Goal: Information Seeking & Learning: Learn about a topic

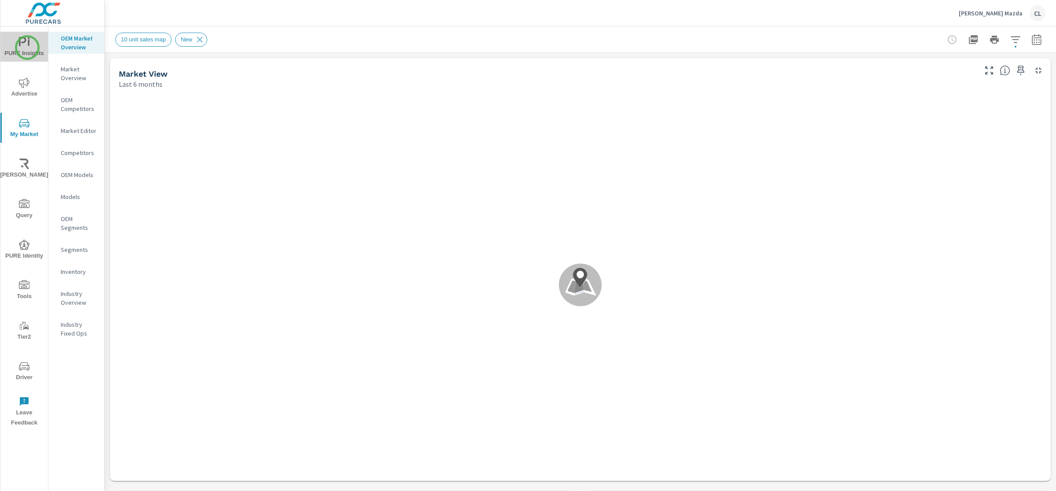
click at [27, 48] on span "PURE Insights" at bounding box center [24, 48] width 42 height 22
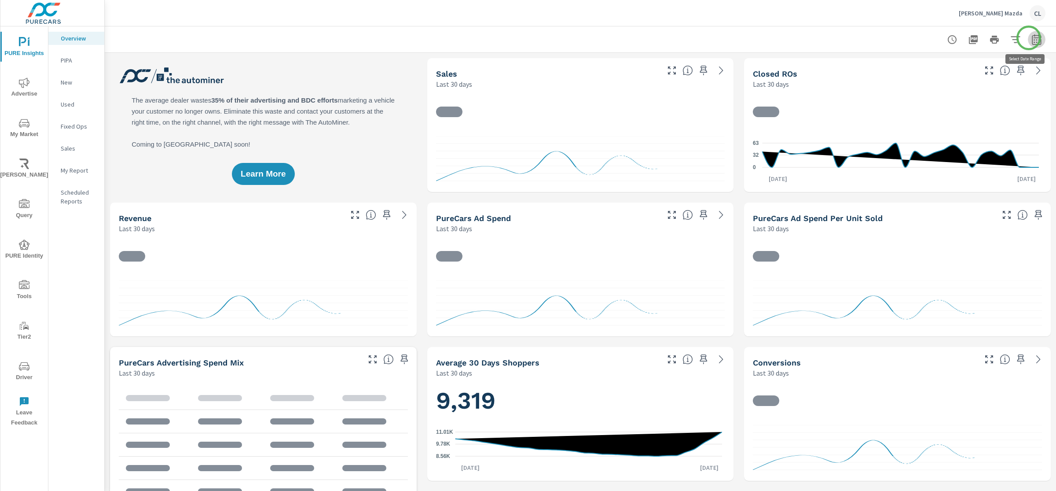
click at [1032, 38] on icon "button" at bounding box center [1037, 39] width 11 height 11
click at [951, 77] on select "Custom Yesterday Last week Last 7 days Last 14 days Last 30 days Last 45 days L…" at bounding box center [958, 76] width 88 height 18
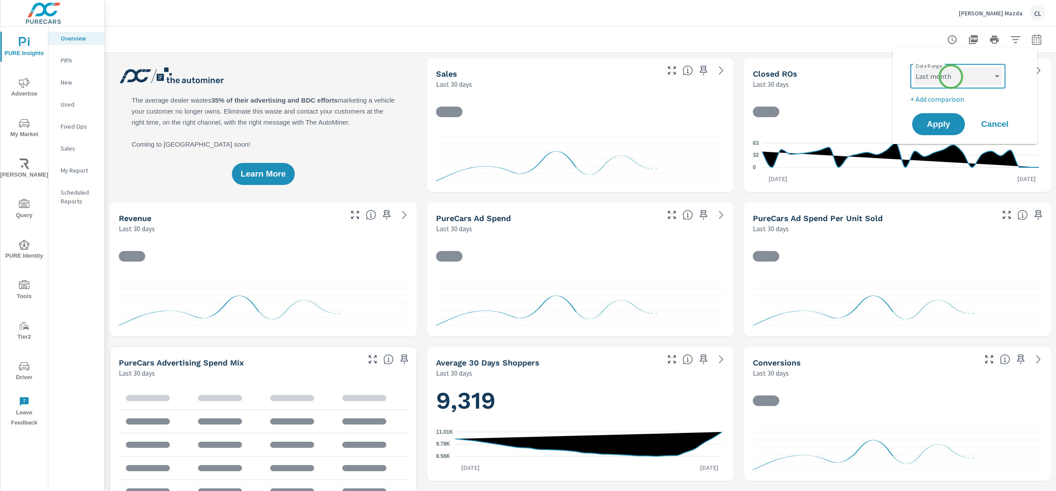
click at [914, 67] on select "Custom Yesterday Last week Last 7 days Last 14 days Last 30 days Last 45 days L…" at bounding box center [958, 76] width 88 height 18
select select "Last month"
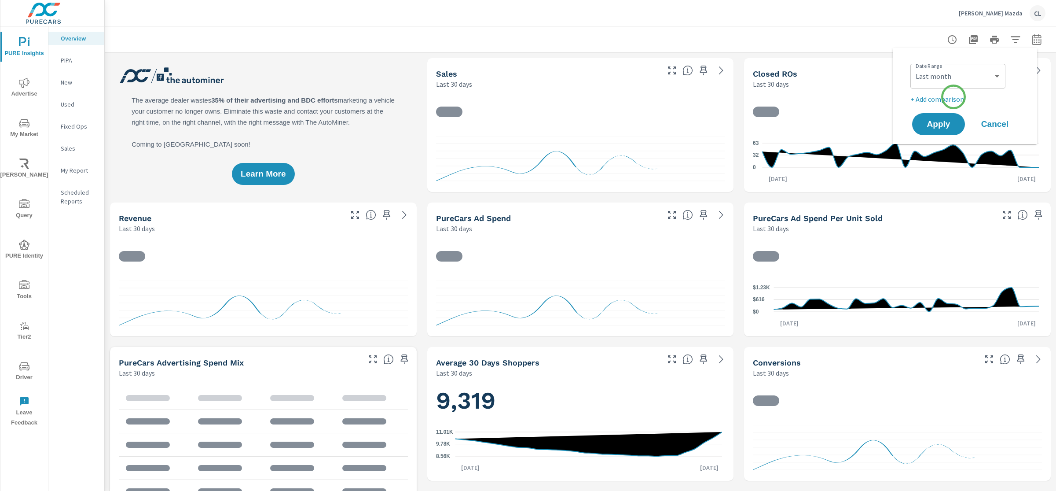
click at [954, 97] on p "+ Add comparison" at bounding box center [967, 99] width 113 height 11
select select "Previous period"
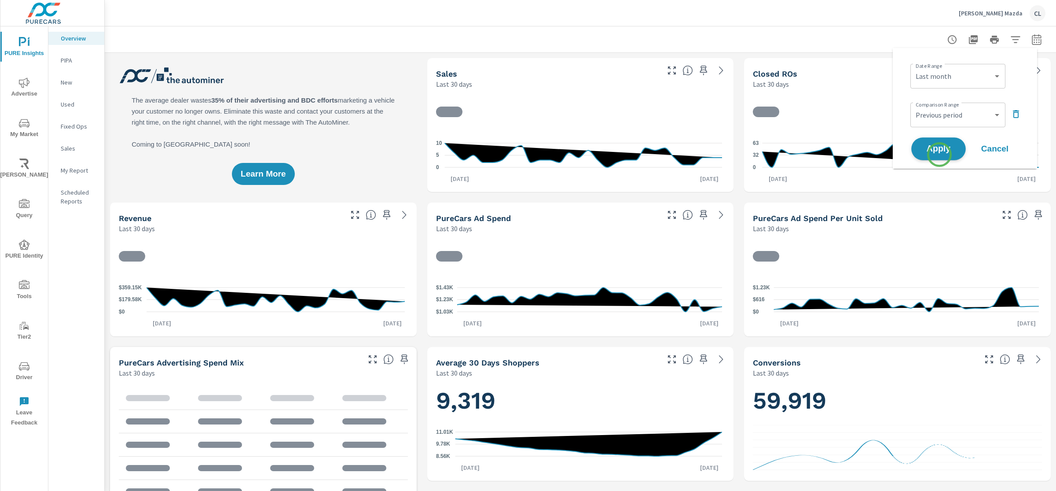
click at [940, 155] on button "Apply" at bounding box center [939, 148] width 55 height 23
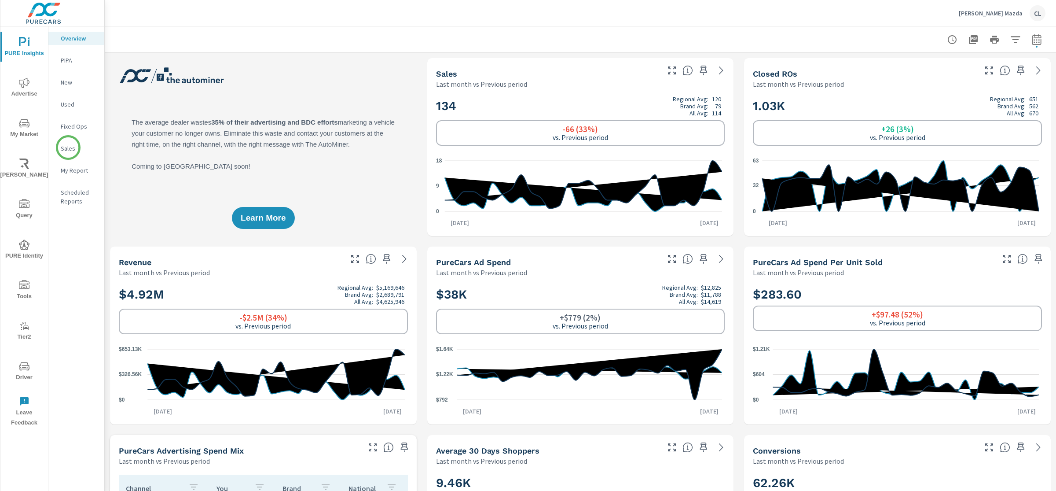
click at [68, 147] on p "Sales" at bounding box center [79, 148] width 37 height 9
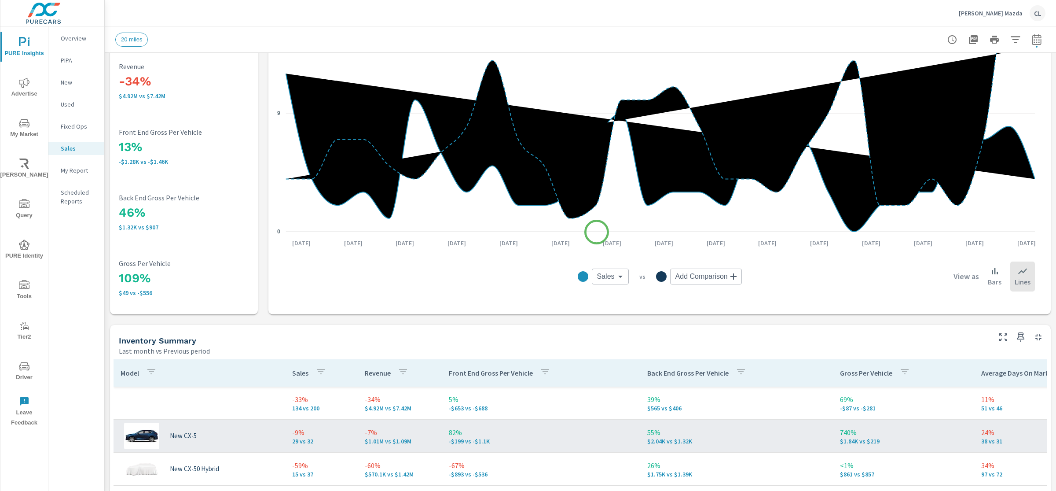
scroll to position [85, 0]
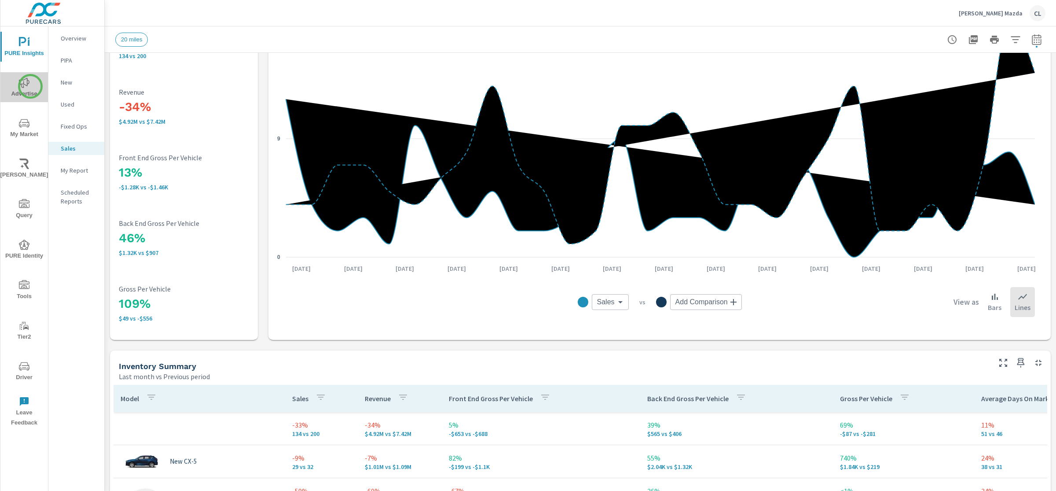
click at [30, 86] on span "Advertise" at bounding box center [24, 88] width 42 height 22
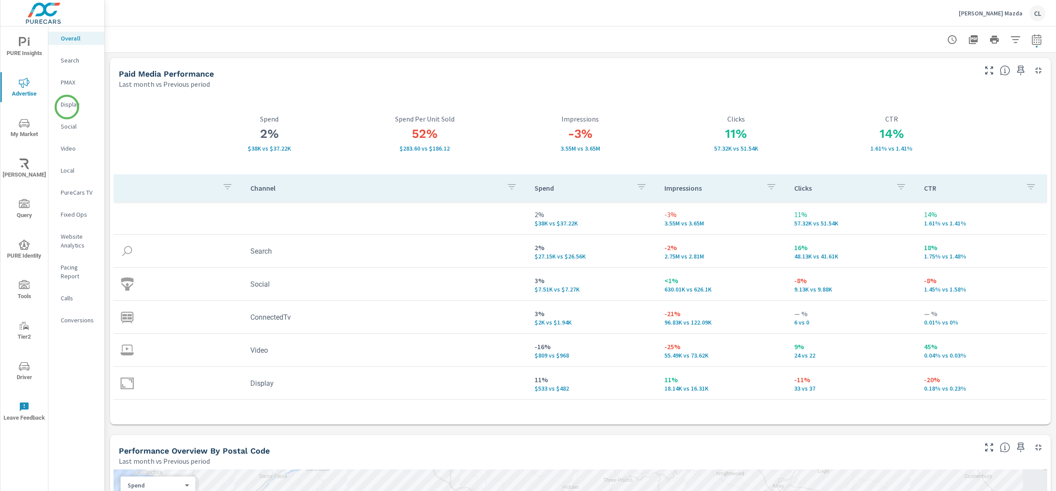
click at [67, 107] on p "Display" at bounding box center [79, 104] width 37 height 9
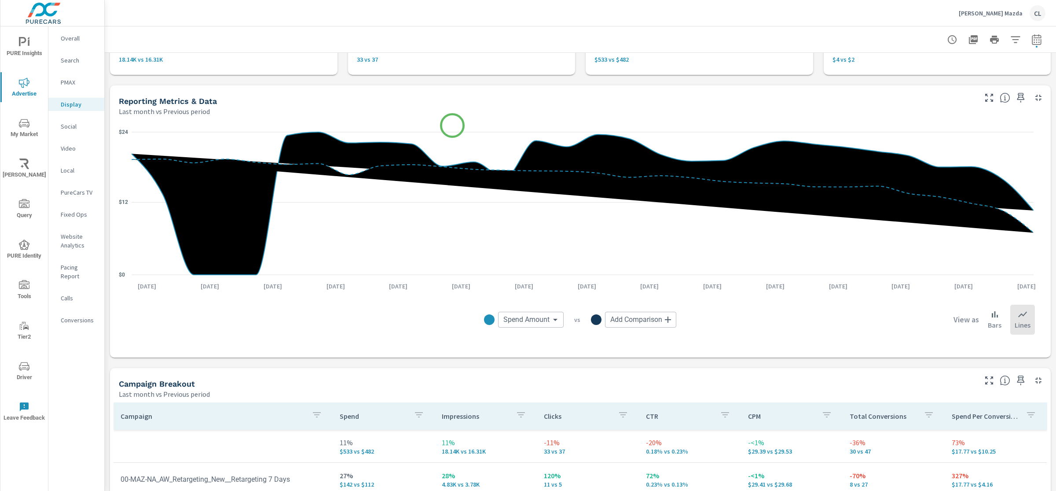
scroll to position [251, 0]
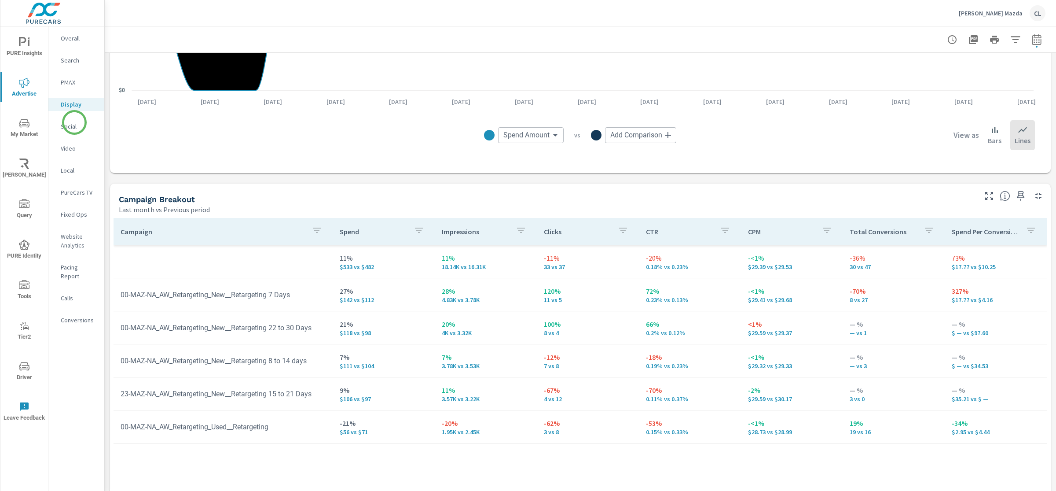
click at [55, 123] on div "Social" at bounding box center [76, 126] width 56 height 13
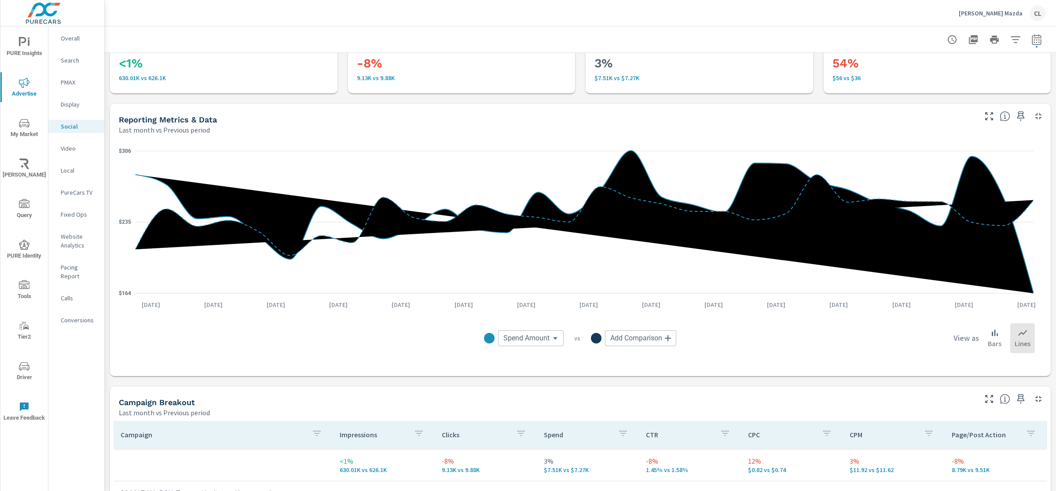
scroll to position [283, 0]
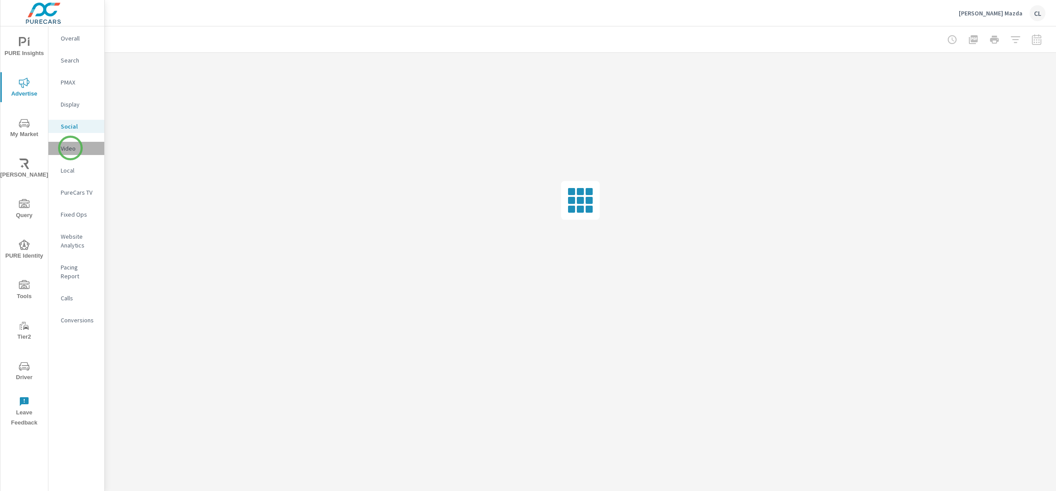
click at [70, 148] on p "Video" at bounding box center [79, 148] width 37 height 9
click at [71, 194] on p "PureCars TV" at bounding box center [79, 192] width 37 height 9
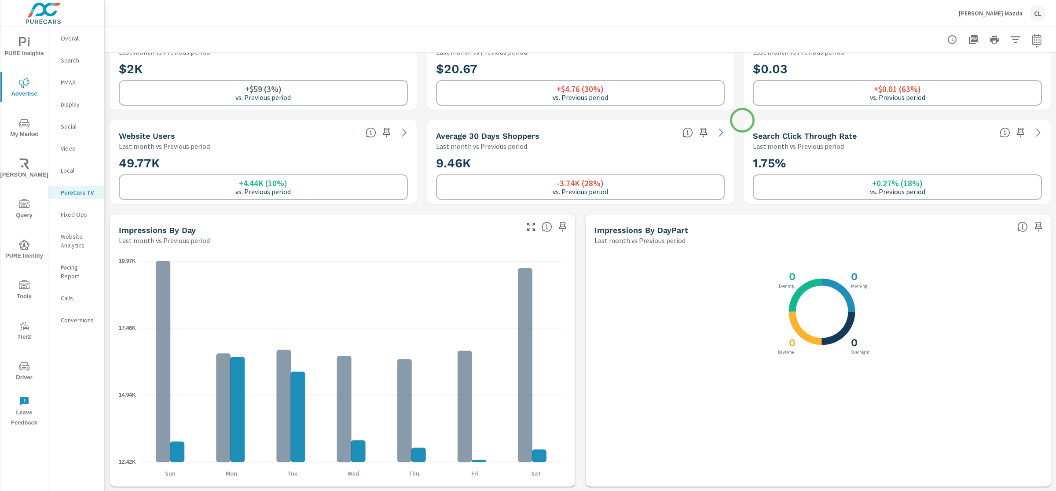
scroll to position [177, 0]
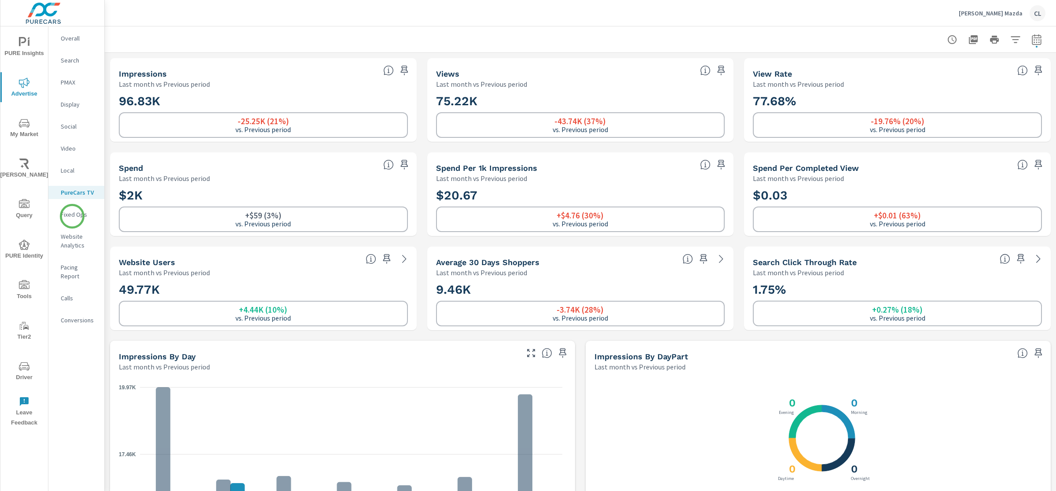
click at [72, 215] on p "Fixed Ops" at bounding box center [79, 214] width 37 height 9
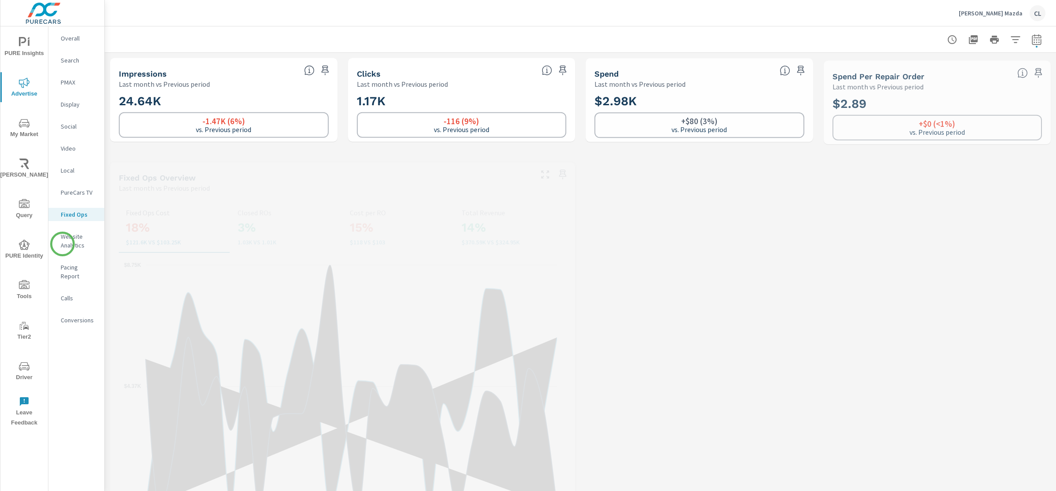
click at [62, 246] on p "Website Analytics" at bounding box center [79, 241] width 37 height 18
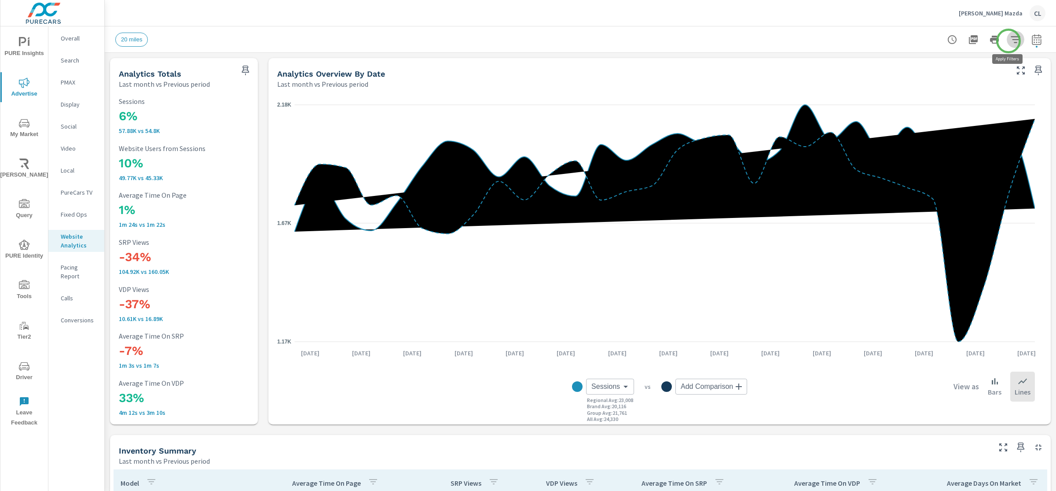
click at [1011, 41] on icon "button" at bounding box center [1016, 39] width 11 height 11
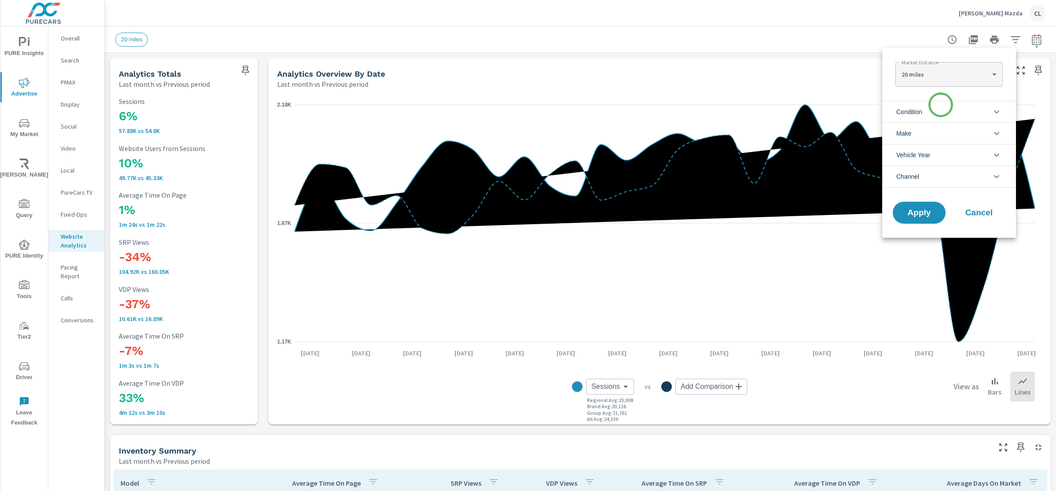
click at [939, 109] on li "Condition" at bounding box center [950, 112] width 134 height 22
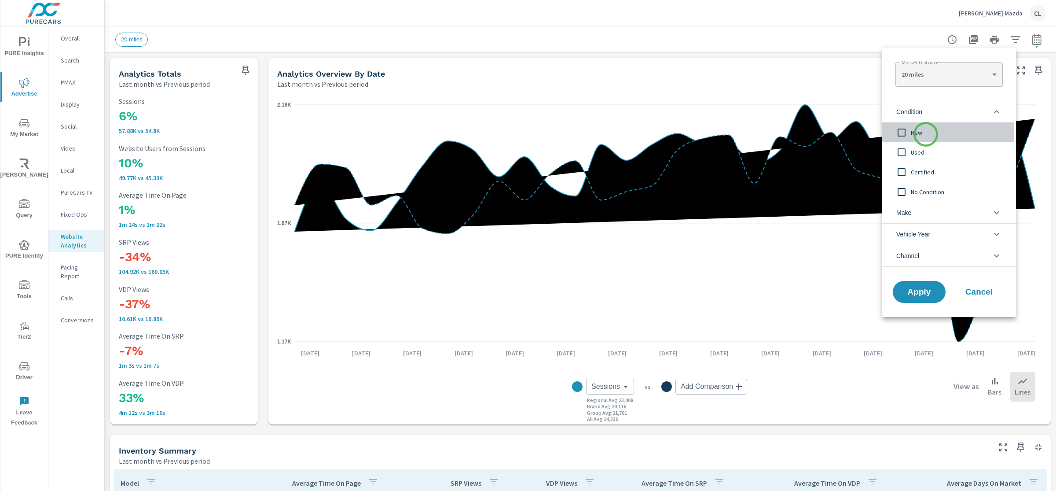
click at [926, 134] on span "New" at bounding box center [959, 132] width 96 height 11
click at [917, 217] on li "Make" at bounding box center [950, 213] width 134 height 22
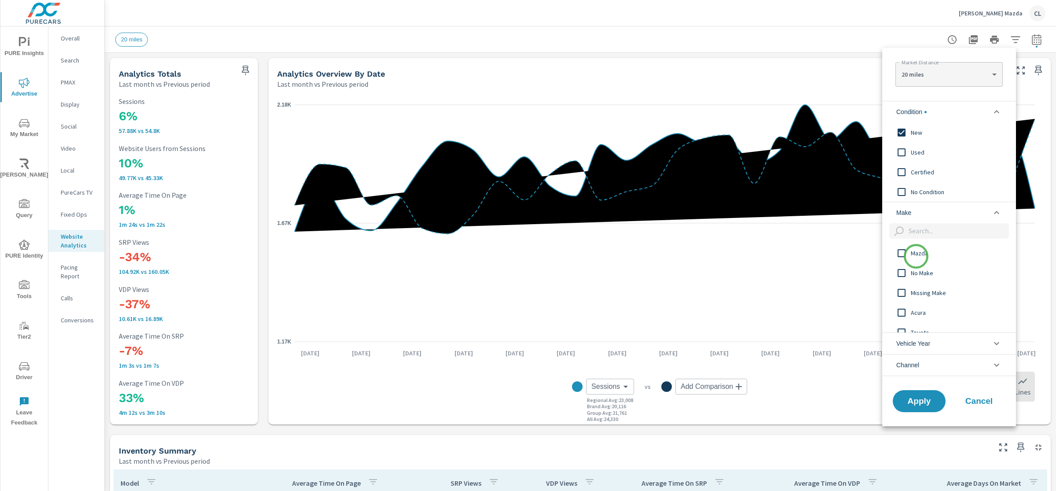
click at [916, 256] on span "Mazda" at bounding box center [959, 253] width 96 height 11
click at [921, 408] on button "Apply" at bounding box center [919, 401] width 55 height 23
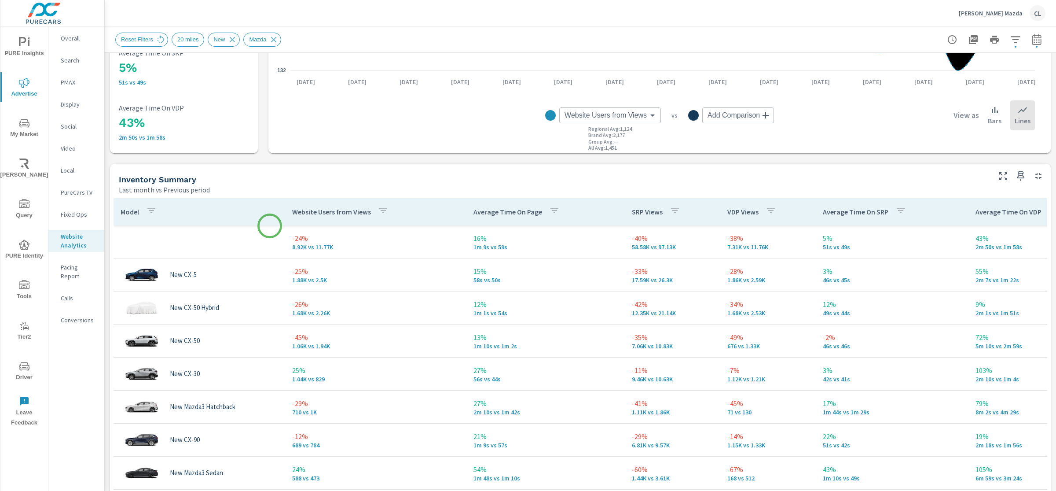
scroll to position [335, 0]
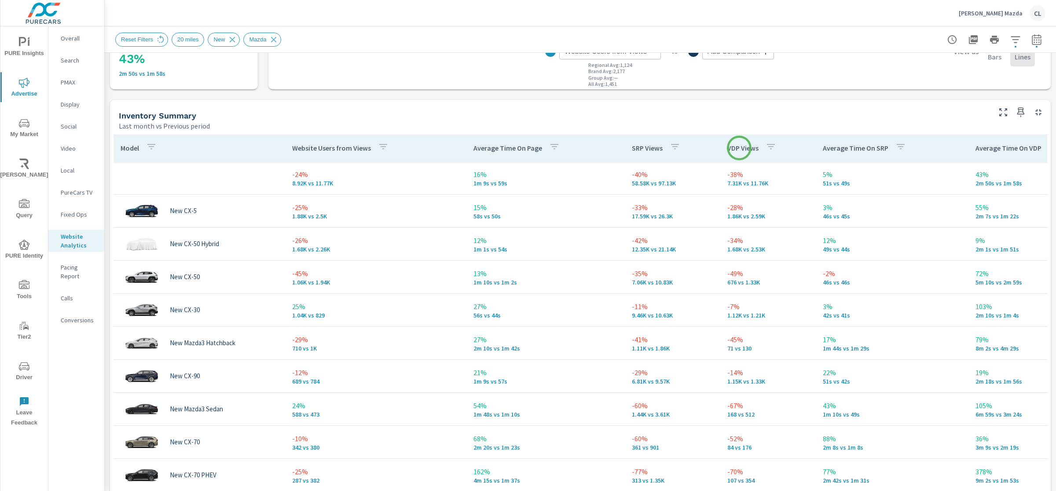
click at [740, 148] on p "VDP Views" at bounding box center [743, 148] width 31 height 9
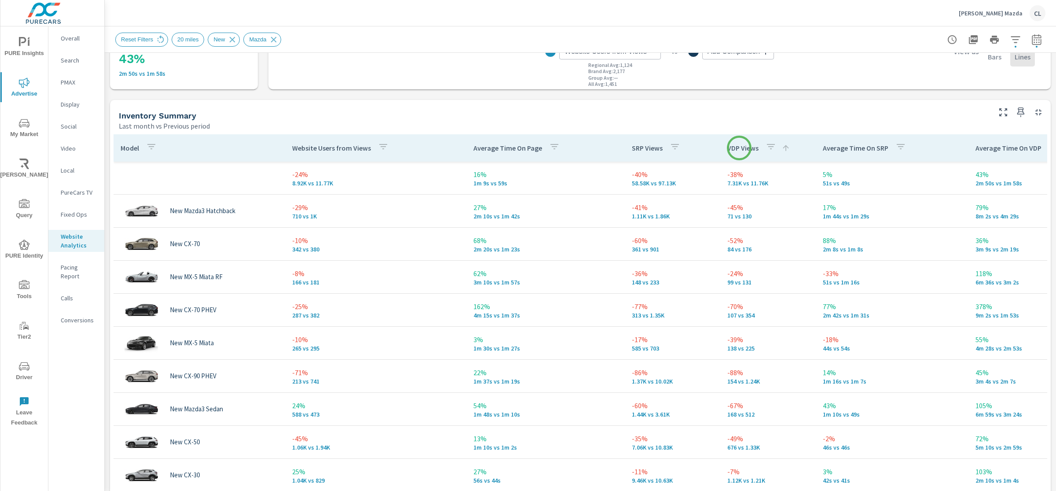
click at [740, 148] on p "VDP Views" at bounding box center [743, 148] width 31 height 9
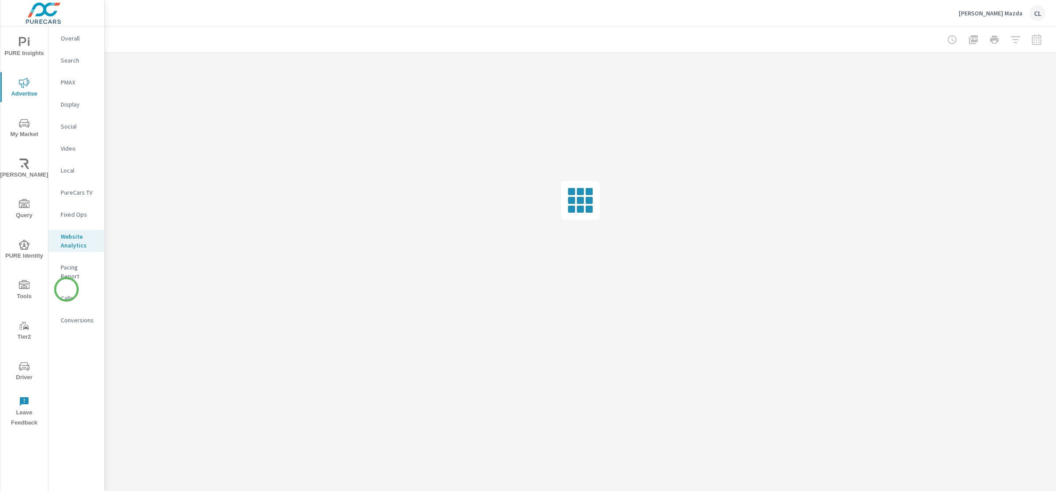
click at [66, 294] on p "Calls" at bounding box center [79, 298] width 37 height 9
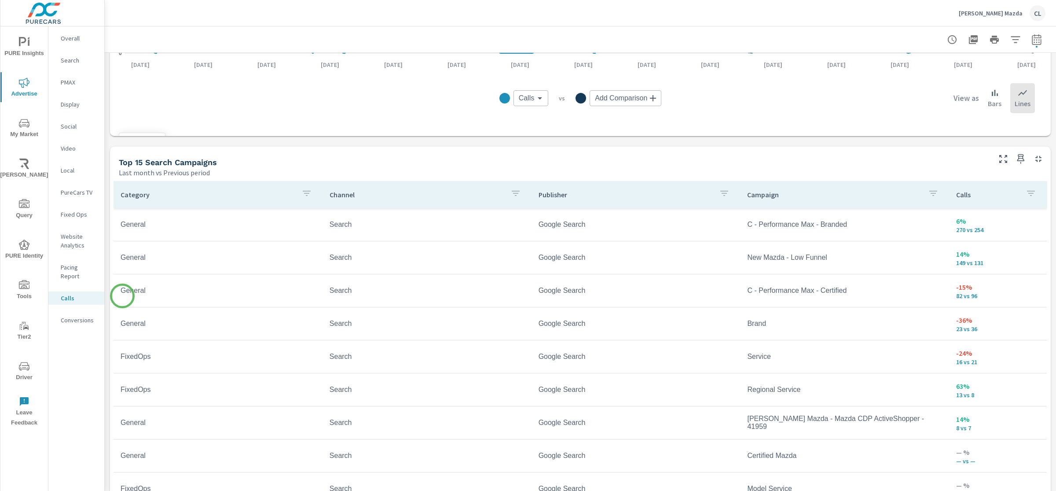
scroll to position [486, 0]
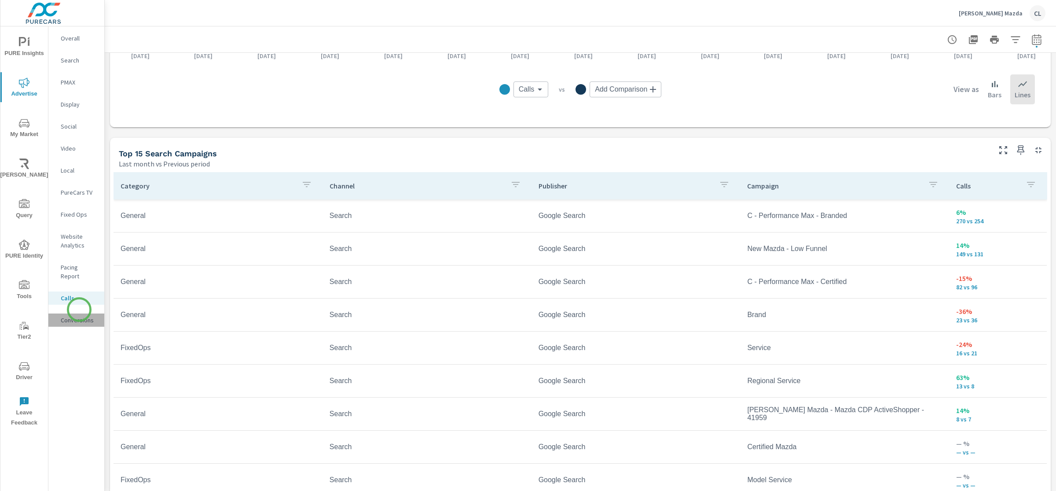
click at [79, 316] on p "Conversions" at bounding box center [79, 320] width 37 height 9
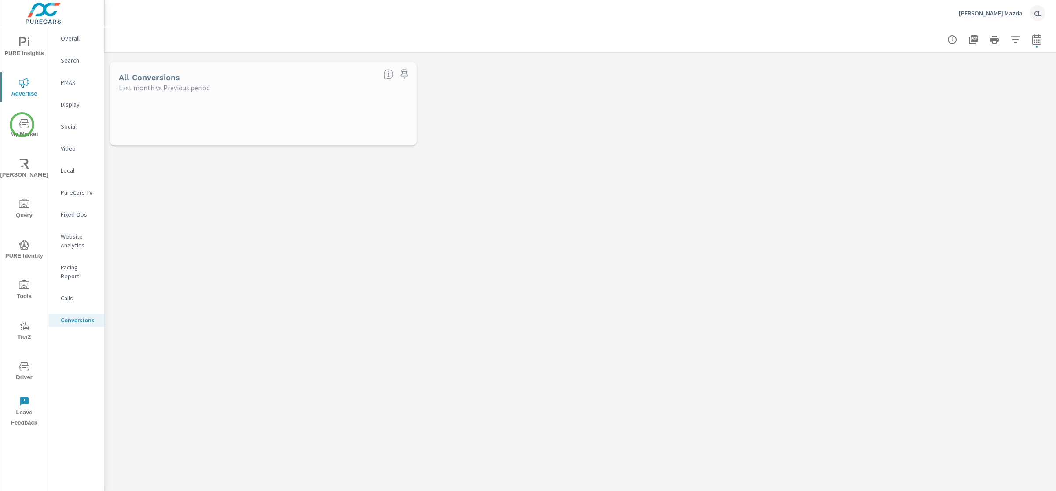
click at [22, 125] on icon "nav menu" at bounding box center [24, 123] width 11 height 11
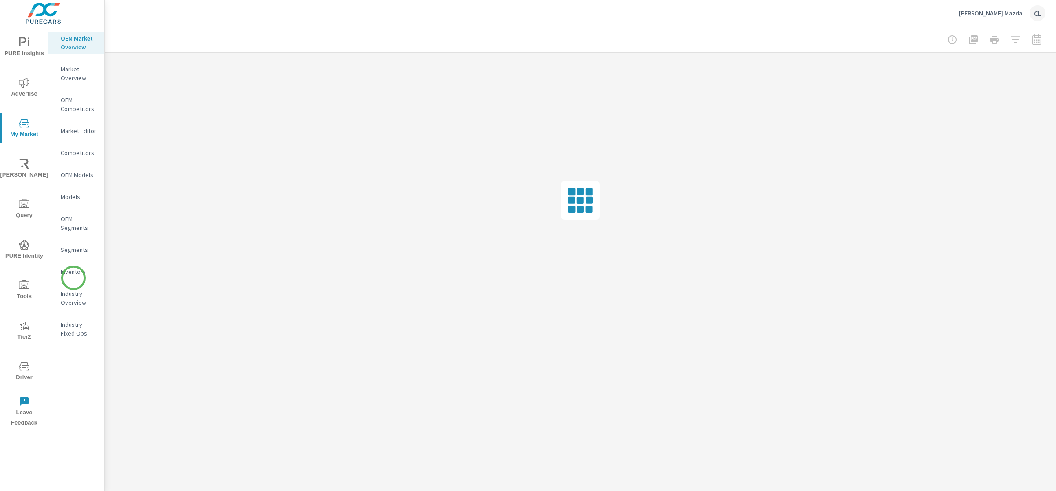
click at [75, 277] on div "Inventory" at bounding box center [76, 271] width 56 height 13
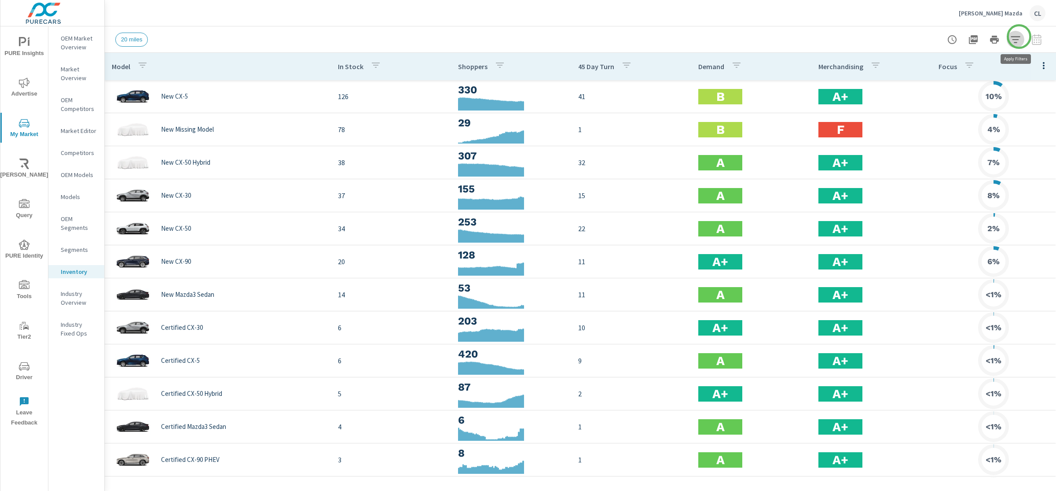
click at [1019, 37] on icon "button" at bounding box center [1016, 39] width 11 height 11
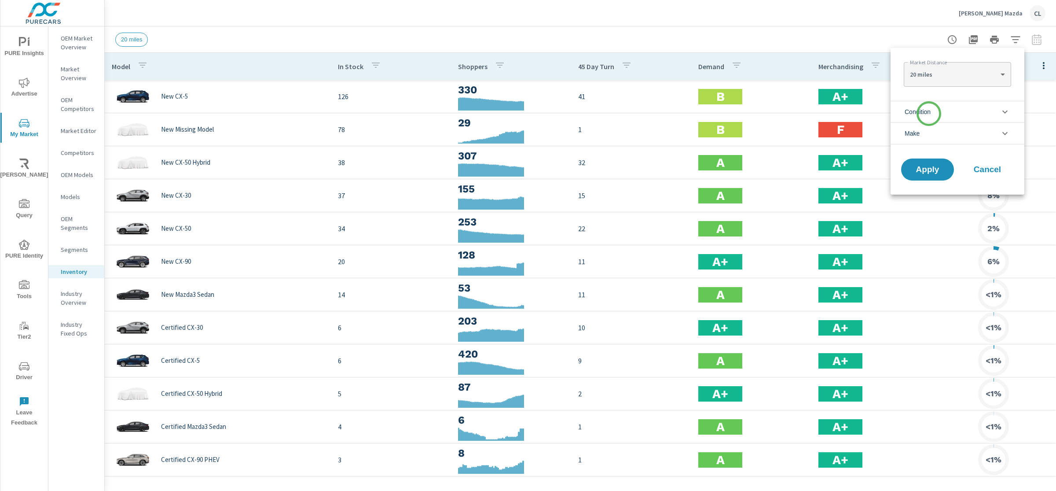
click at [929, 114] on span "Condition" at bounding box center [918, 111] width 26 height 21
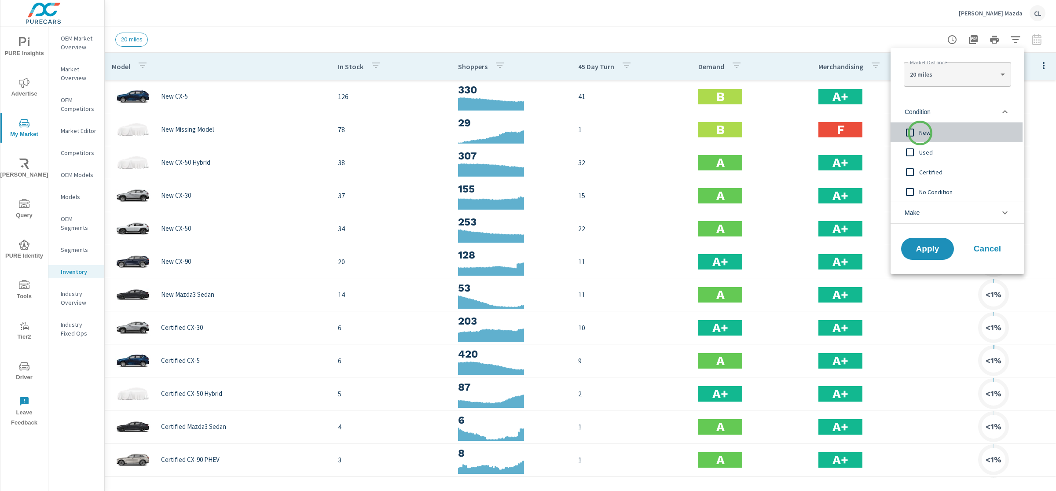
click at [920, 133] on span "New" at bounding box center [968, 132] width 96 height 11
click at [930, 210] on li "Make" at bounding box center [958, 213] width 134 height 22
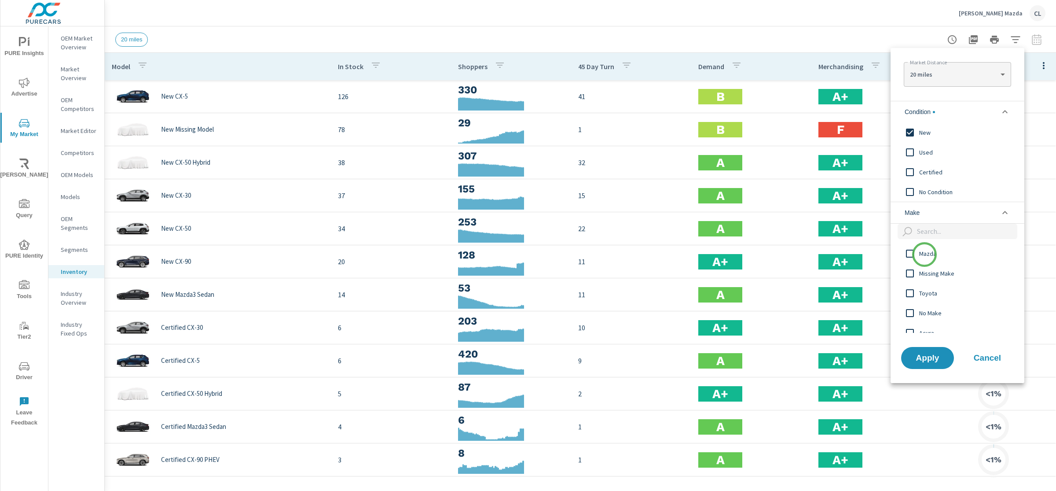
click at [924, 256] on span "Mazda" at bounding box center [968, 253] width 96 height 11
click at [927, 364] on button "Apply" at bounding box center [928, 357] width 55 height 23
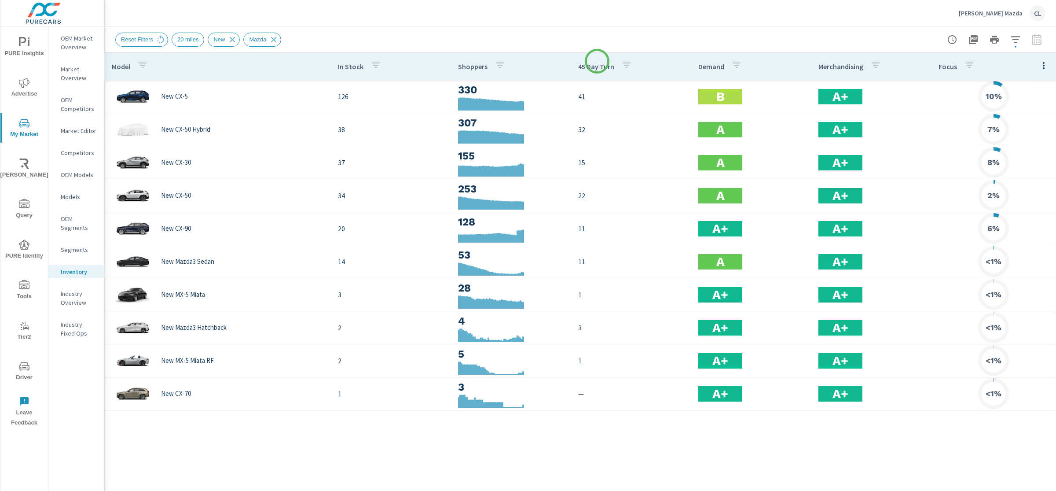
click at [597, 62] on div "45 Day Turn" at bounding box center [606, 66] width 57 height 20
click at [597, 66] on p "45 Day Turn" at bounding box center [596, 66] width 36 height 9
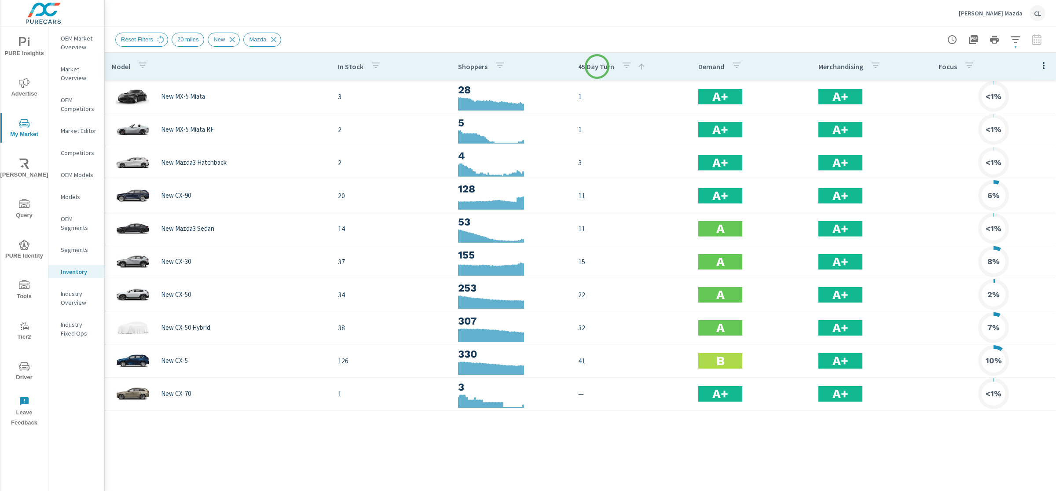
click at [597, 66] on p "45 Day Turn" at bounding box center [596, 66] width 36 height 9
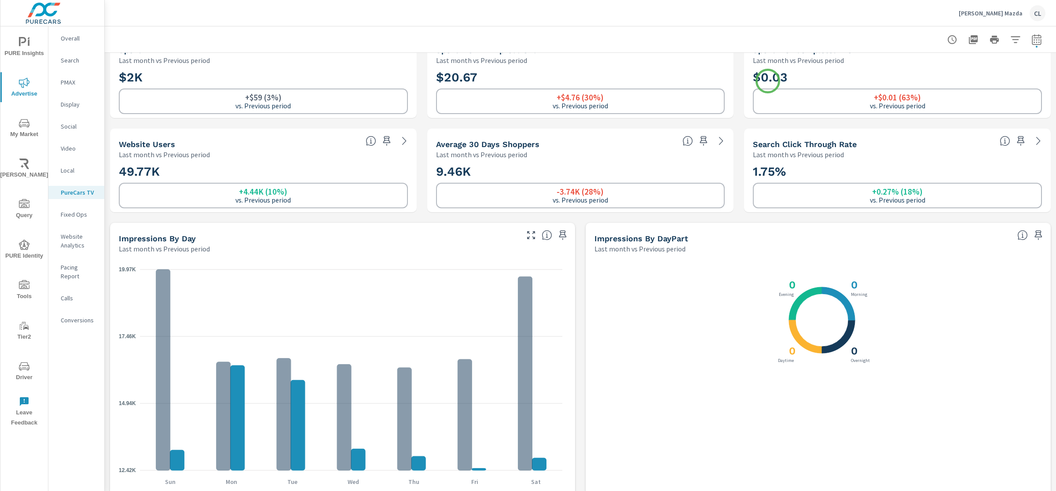
scroll to position [93, 0]
